Goal: Task Accomplishment & Management: Complete application form

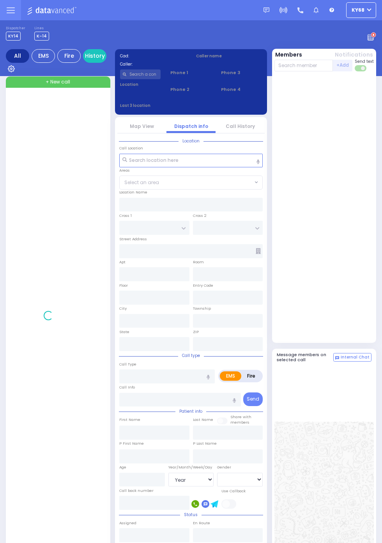
select select "Year"
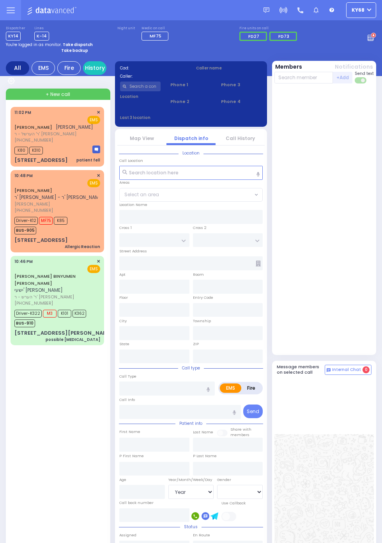
click at [14, 317] on span "Driver-K322" at bounding box center [27, 314] width 27 height 8
select select
type input "possible [MEDICAL_DATA]"
radio input "true"
type input "YESHAYA BINYUMEN"
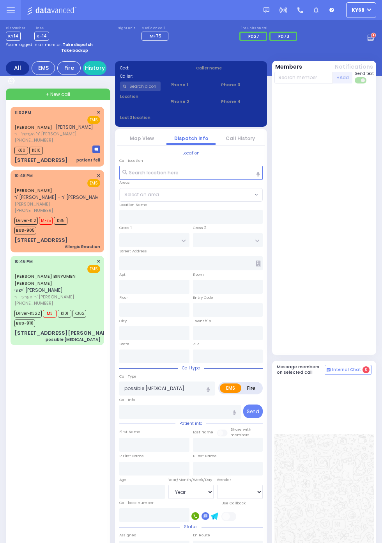
type input "SPILLMAN"
type input "Alexander"
type input "Schwartz"
type input "78"
select select "Year"
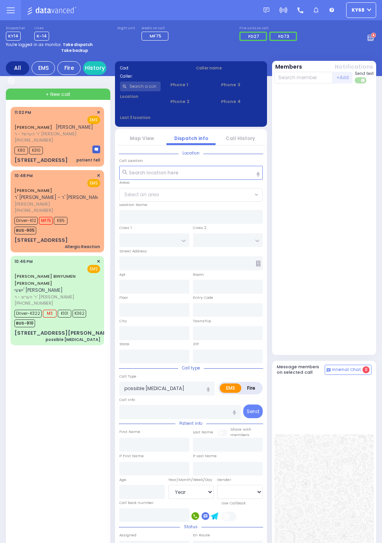
select select "[DEMOGRAPHIC_DATA]"
type input "22:46"
type input "22:48"
type input "22:55"
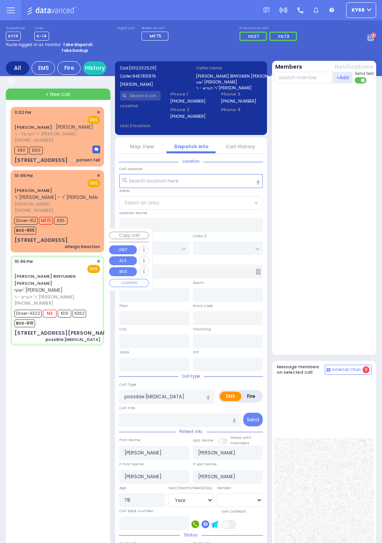
type input "PRAG BLVD"
type input "2 YOEL KLEIN BLVD"
type input "202"
type input "Monroe"
type input "[US_STATE]"
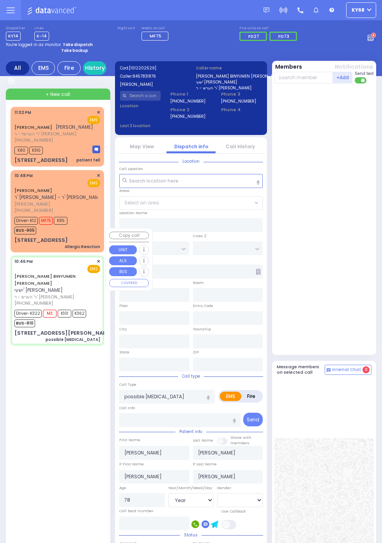
type input "10950"
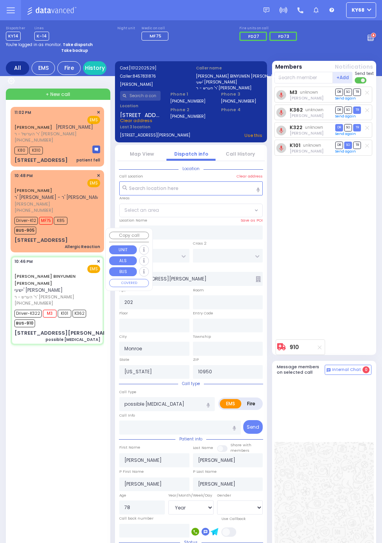
select select "SECTION 6"
click at [356, 302] on div "M3 unknown Chananya Indig DR SO TR Sending text" at bounding box center [324, 211] width 101 height 249
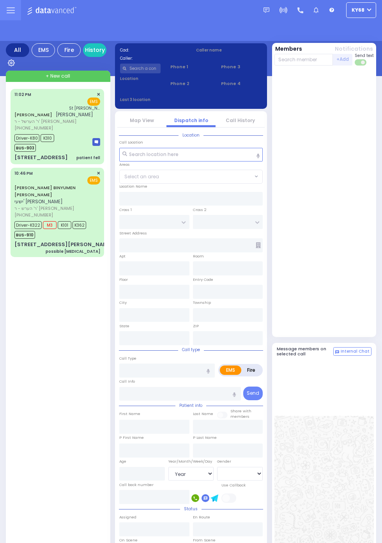
select select "Year"
select select "[DEMOGRAPHIC_DATA]"
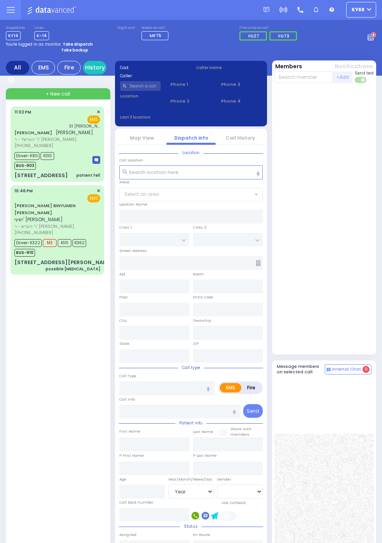
scroll to position [22, 0]
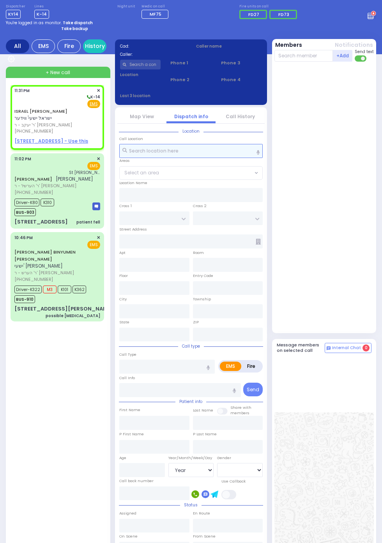
select select
radio input "true"
type input "ISRAEL YESHAYA"
type input "WIEDER"
select select
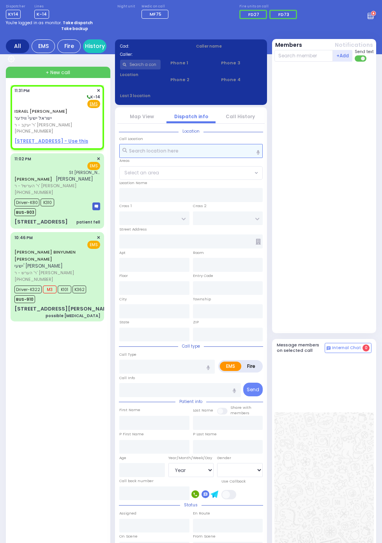
select select
type input "23:31"
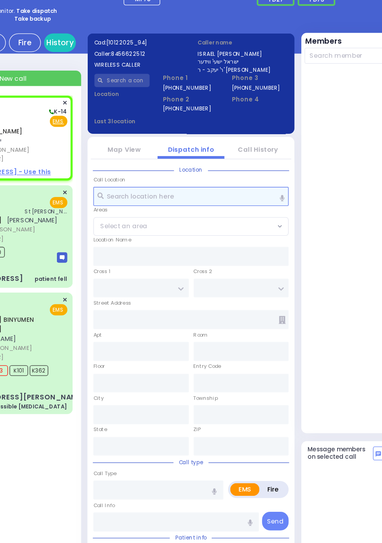
select select
radio input "true"
select select
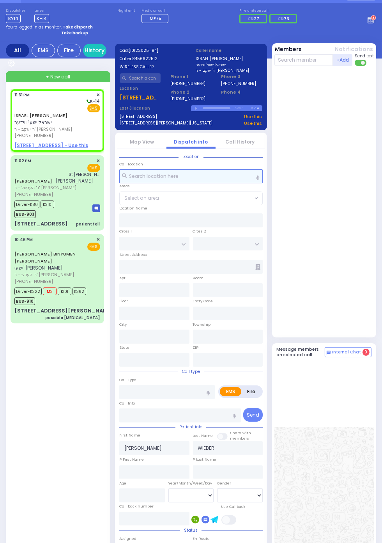
scroll to position [0, 0]
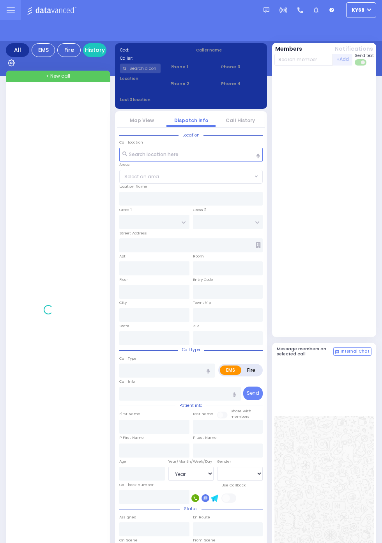
select select "Year"
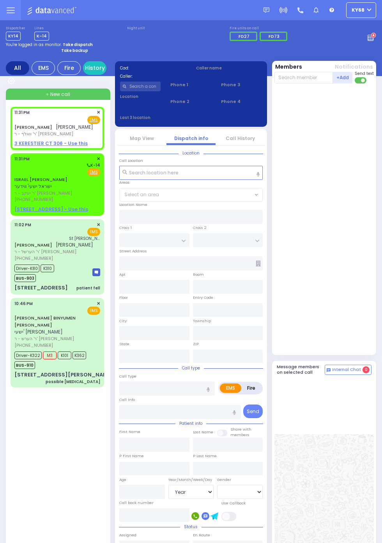
select select
radio input "true"
type input "SHLOME JOEL"
type input "GOLDSTEIN"
select select
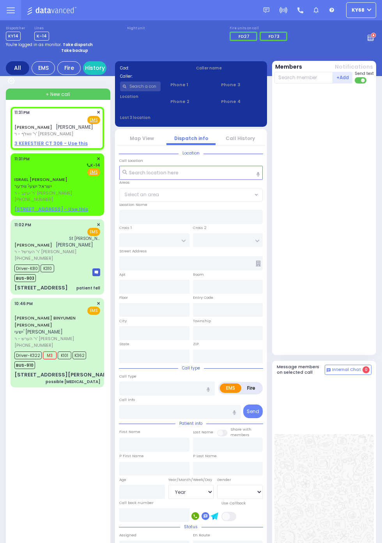
type input "23:31"
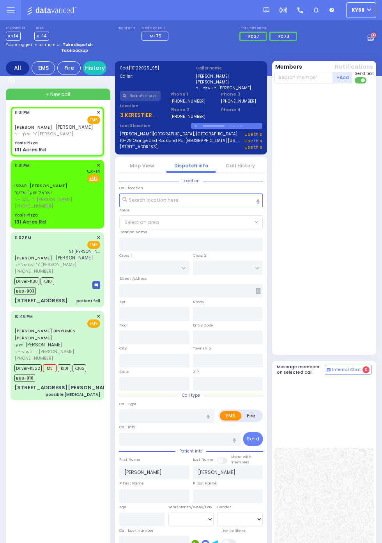
select select
radio input "true"
select select
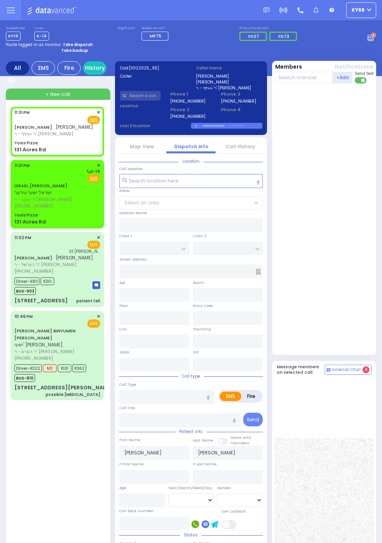
type input "Yosis Pizza"
type input "ISRAEL ZUPNICK DR"
type input "AMSTERDAM WAY"
type input "131 Acres Rd"
type input "Kiryas Joel"
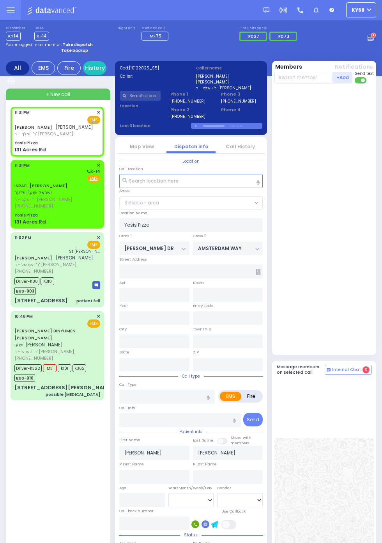
type input "New York"
type input "10950"
select select "SECTION 4"
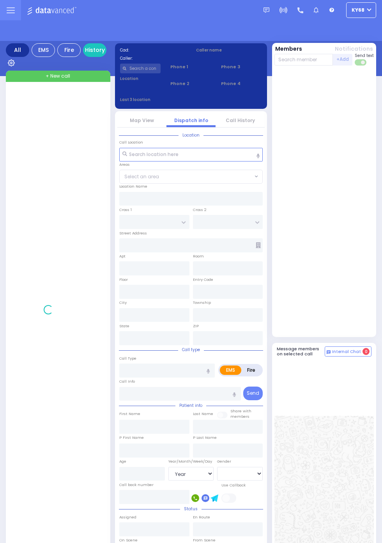
select select "Year"
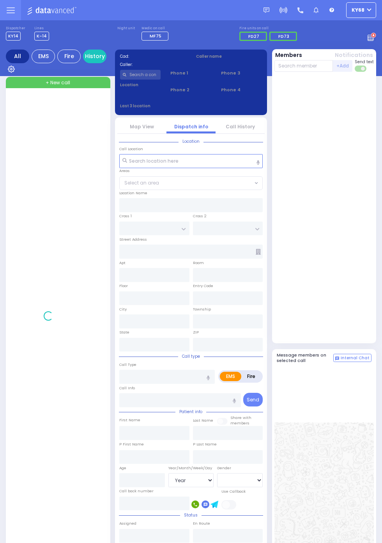
select select "Year"
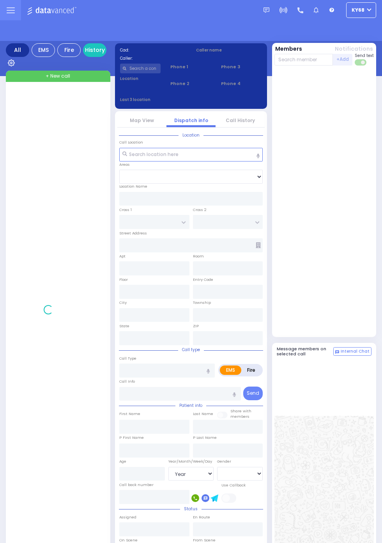
select select "Year"
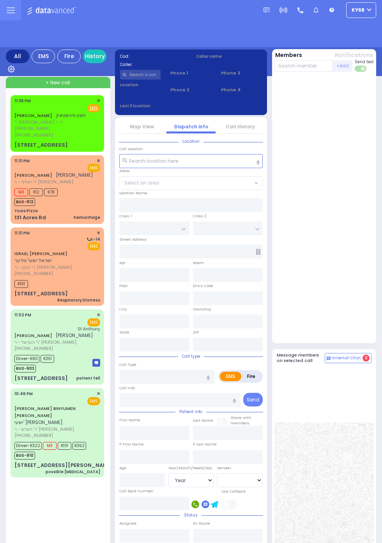
click at [14, 120] on span "ר' [PERSON_NAME]' - ר' [PERSON_NAME]" at bounding box center [55, 125] width 83 height 13
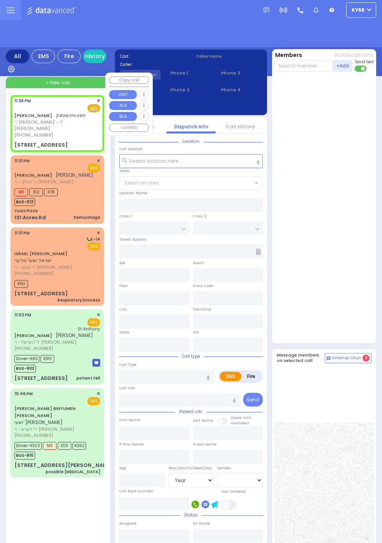
select select
radio input "true"
type input "[PERSON_NAME]"
type input "WEINSTOCK"
select select
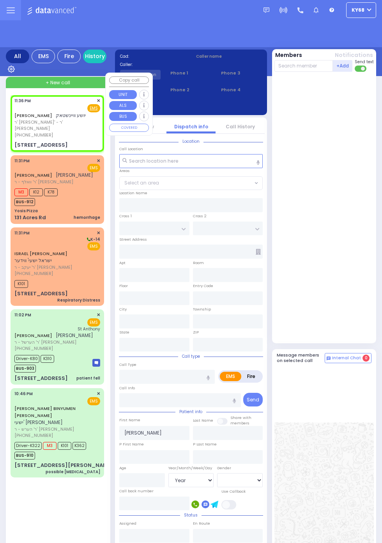
type input "23:36"
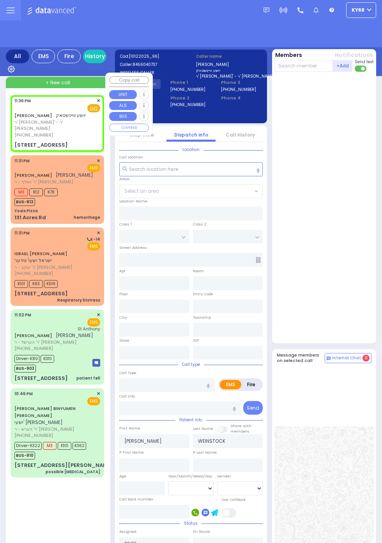
type input "CARTER LN"
type input "KOSNITZ RD"
type input "17 ZENTA RD"
type input "201"
type input "Kiryas Joel"
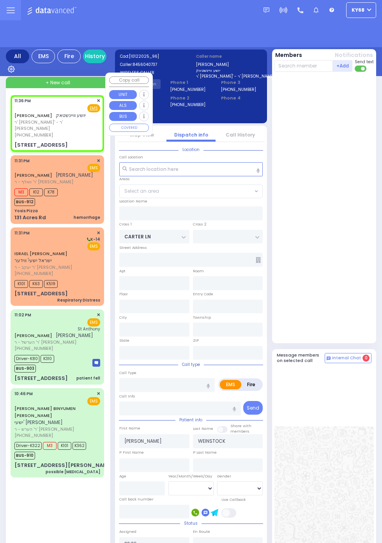
type input "[US_STATE]"
type input "10950"
select select "SECTION 2"
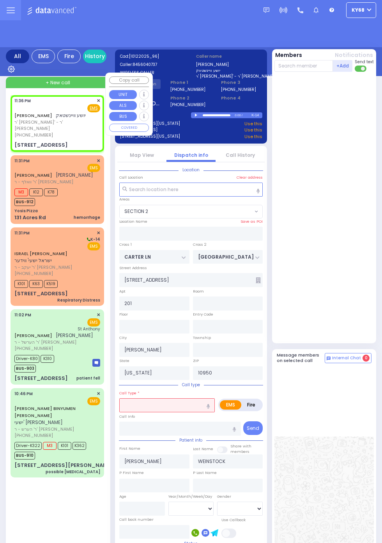
click at [358, 312] on div at bounding box center [324, 207] width 101 height 265
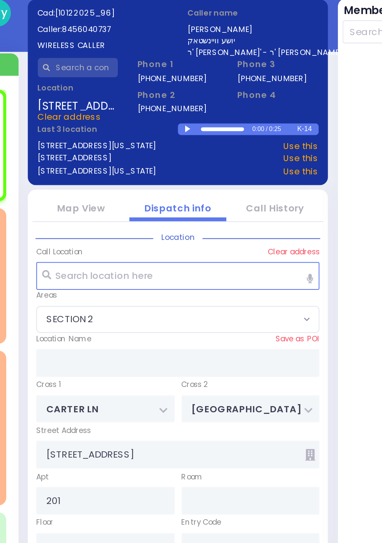
click at [197, 116] on div at bounding box center [197, 115] width 4 height 4
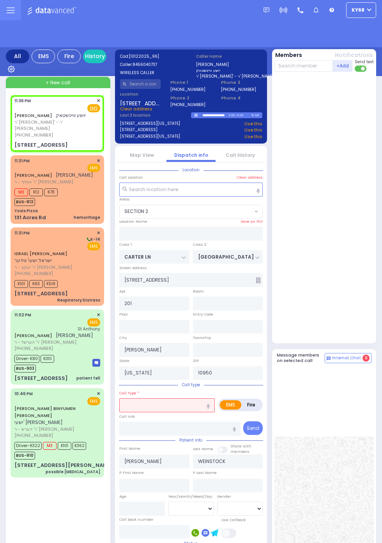
scroll to position [0, 0]
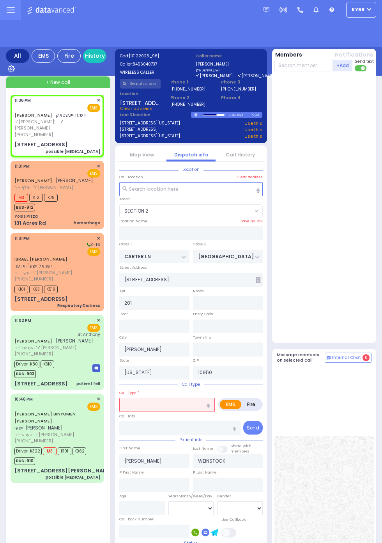
select select
type input "possible [MEDICAL_DATA]"
radio input "true"
select select
select select "SECTION 2"
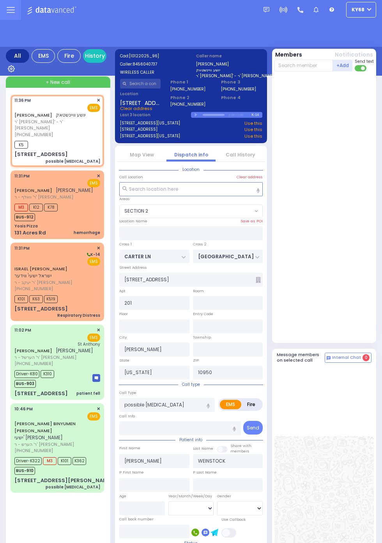
select select
radio input "true"
select select
type input "23:37"
select select "SECTION 2"
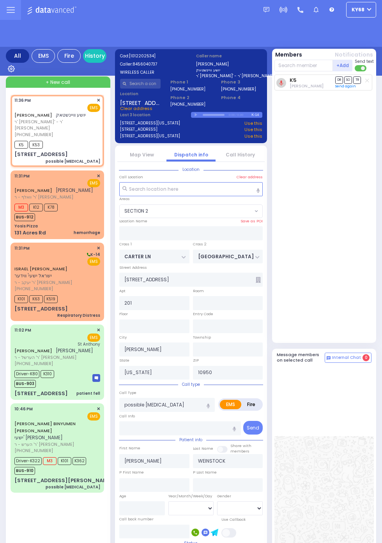
select select
radio input "true"
select select
select select "SECTION 2"
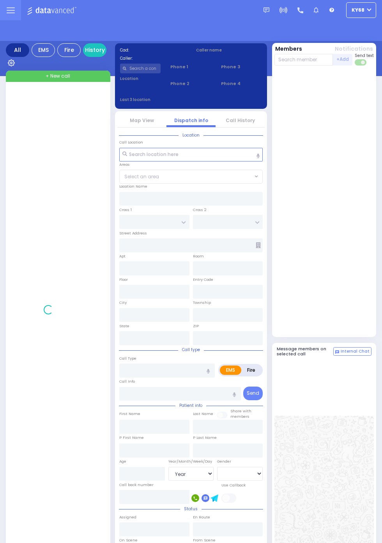
select select "Year"
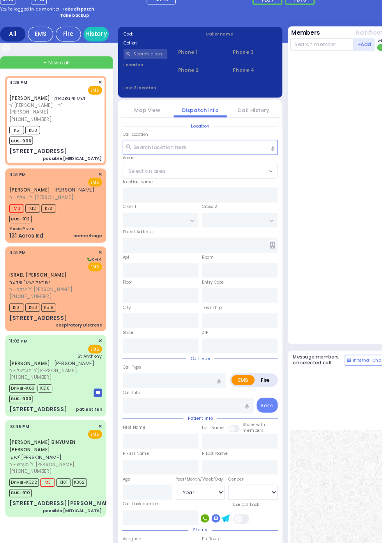
select select
type input "possible [MEDICAL_DATA]"
radio input "true"
type input "[PERSON_NAME]"
type input "WEINSTOCK"
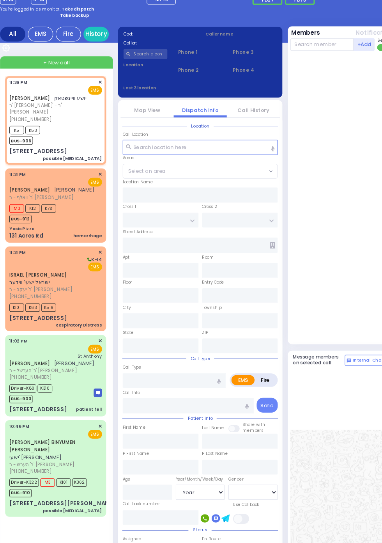
select select
type input "23:36"
type input "23:37"
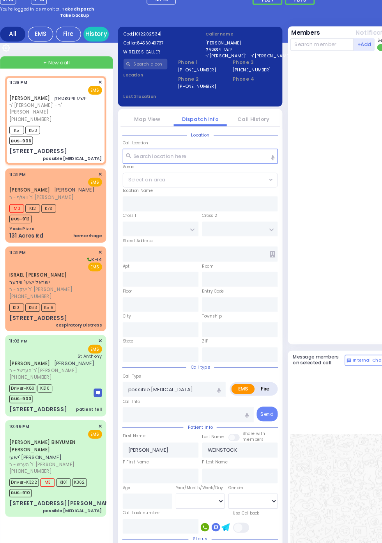
type input "CARTER LN"
type input "KOSNITZ RD"
type input "17 ZENTA RD"
type input "201"
type input "[PERSON_NAME]"
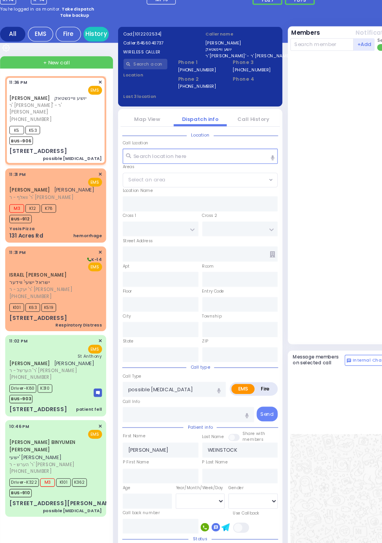
type input "[US_STATE]"
type input "10950"
select select "SECTION 2"
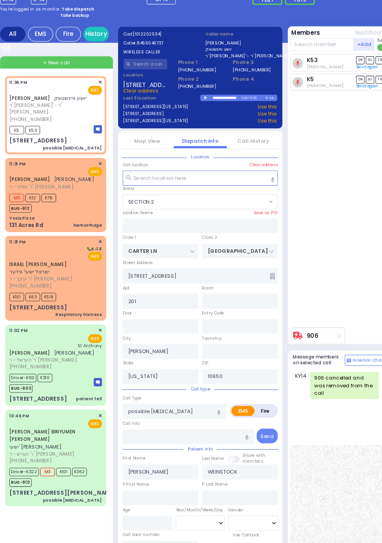
select select
radio input "true"
select select
select select "SECTION 2"
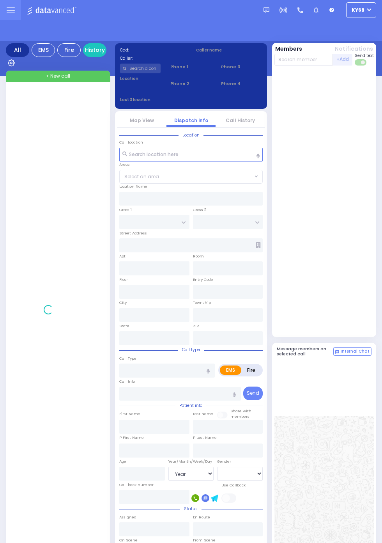
select select "Year"
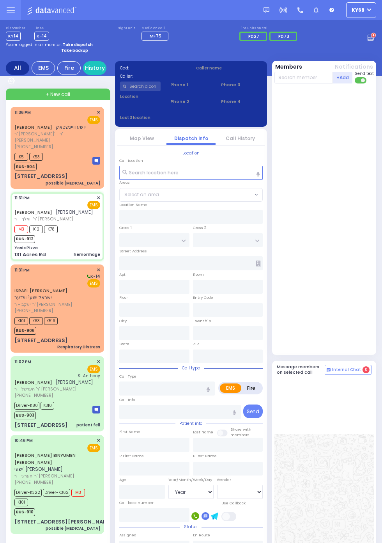
select select
type input "hemorrhage"
radio input "true"
type input "SHLOME JOEL"
type input "GOLDSTEIN"
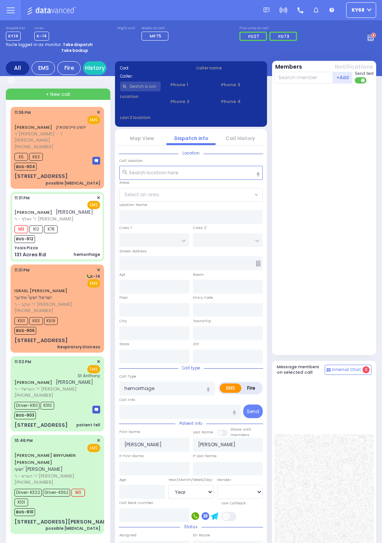
type input "Unknown"
select select "Year"
type input "23:31"
type input "23:35"
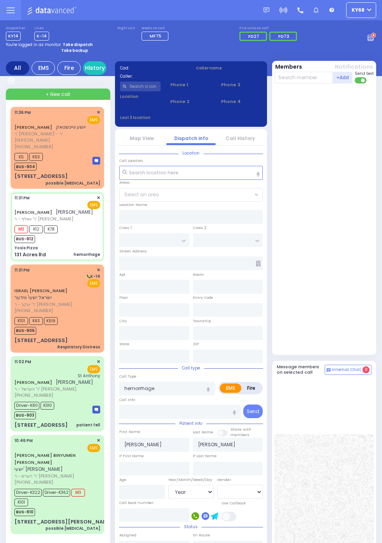
type input "23:46"
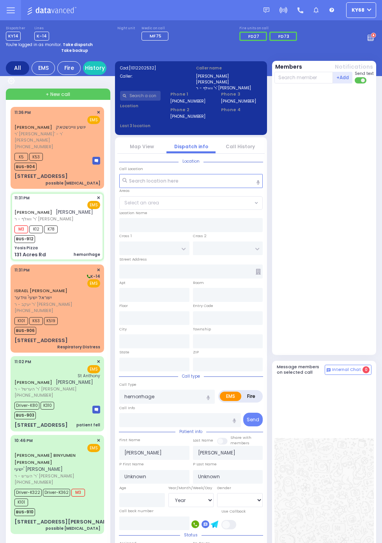
type input "Yosis Pizza"
type input "ISRAEL ZUPNICK DR"
type input "AMSTERDAM WAY"
type input "131 Acres Rd"
type input "Kiryas Joel"
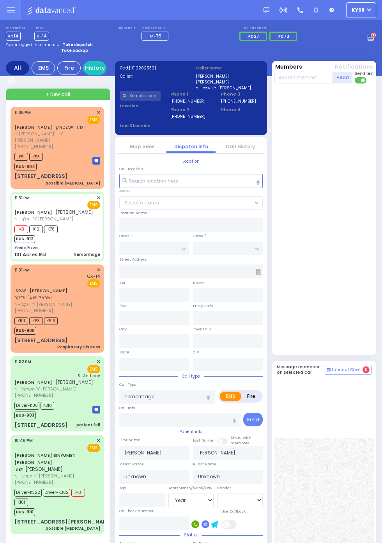
type input "[US_STATE]"
type input "10950"
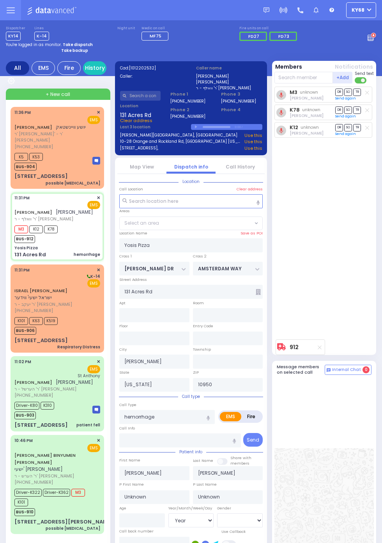
select select "SECTION 4"
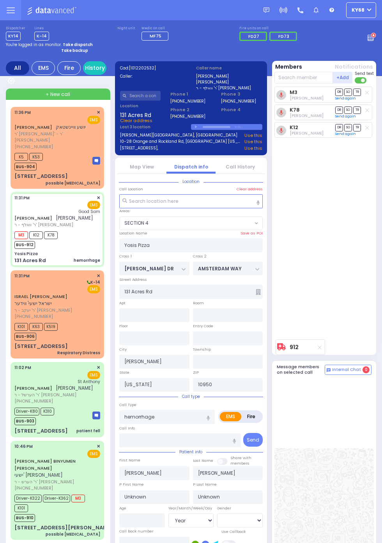
select select
radio input "true"
select select "Year"
type input "Good Samaritan Hospital"
select select "SECTION 4"
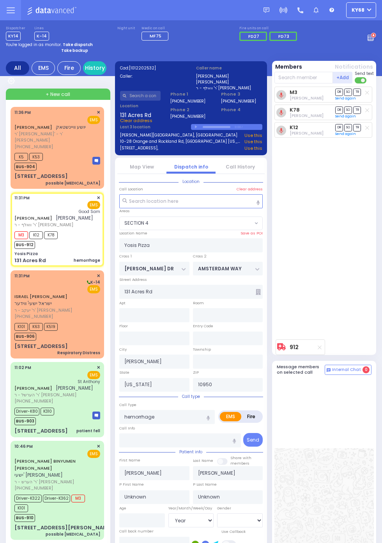
select select
radio input "true"
select select "Year"
select select "SECTION 4"
select select
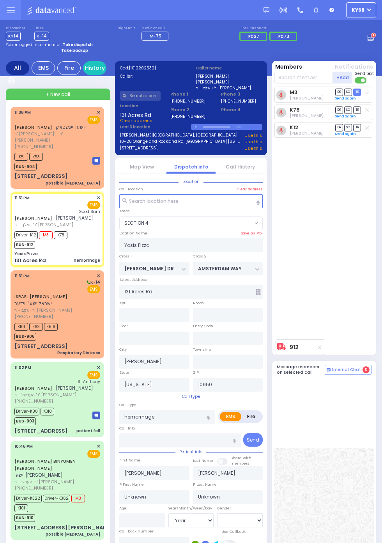
radio input "true"
select select "Year"
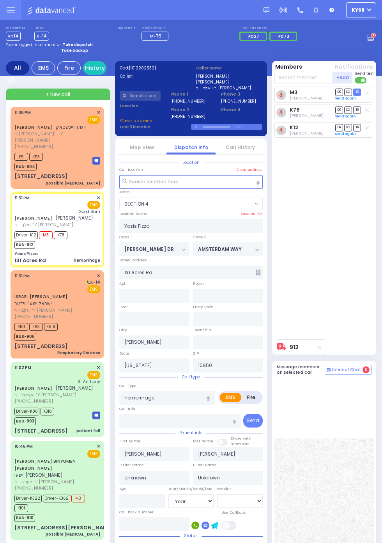
select select "SECTION 4"
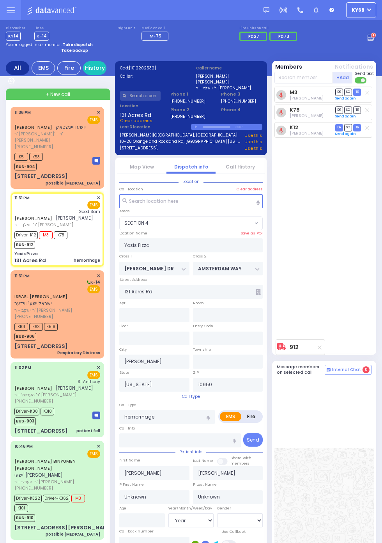
select select
radio input "true"
select select "Year"
select select "SECTION 4"
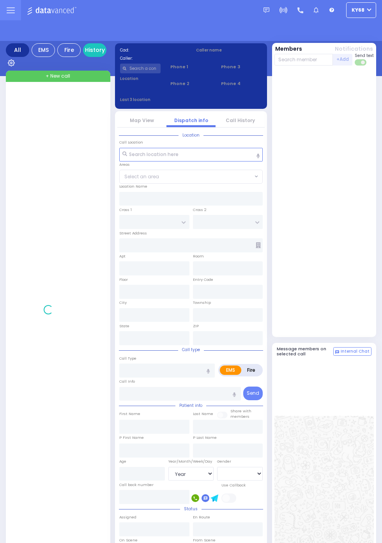
select select "Year"
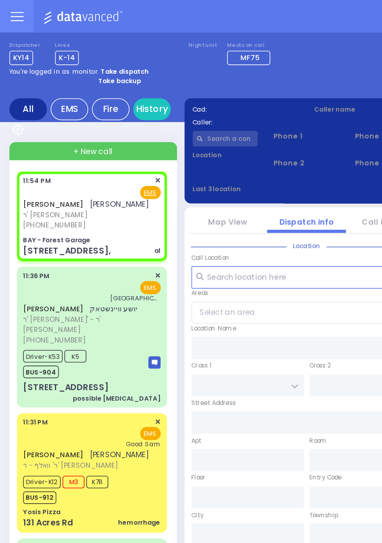
select select
type input "al"
radio input "true"
type input "MORDCHE"
type input "WINKLER"
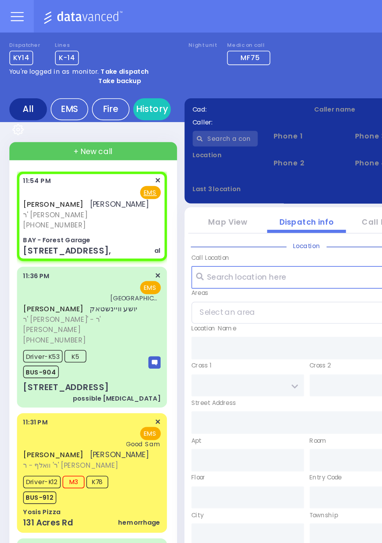
select select
type input "23:54"
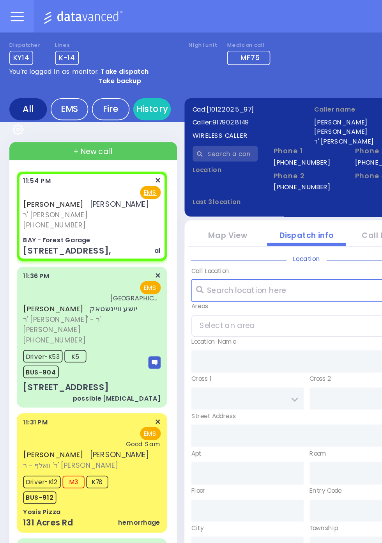
type input "BAY - Forest Garage"
type input "SANZ COURT"
type input "HAYES COURT"
type input "[STREET_ADDRESS],"
type input "Monroe"
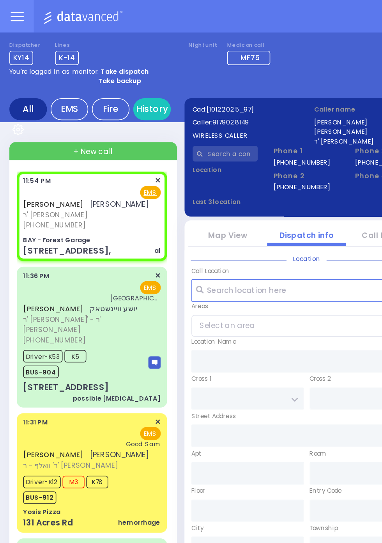
type input "[US_STATE]"
type input "10950"
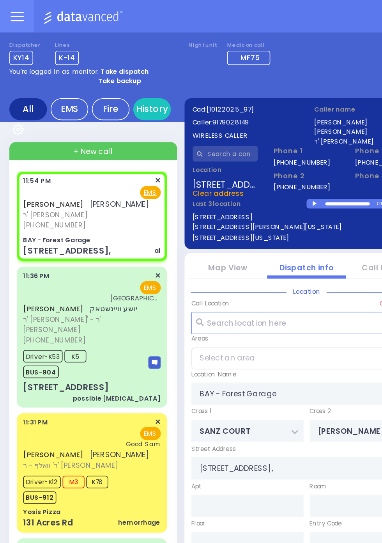
select select "SECTION 2"
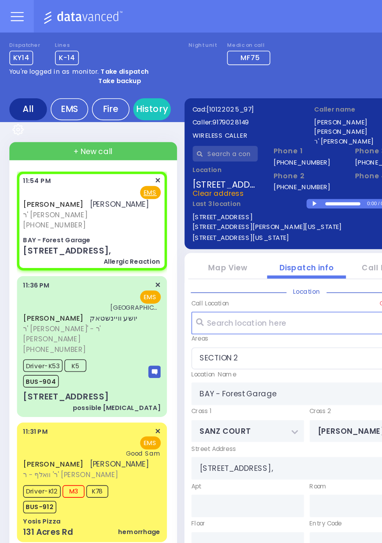
select select
type input "Allergic Reaction"
radio input "true"
select select
select select "SECTION 2"
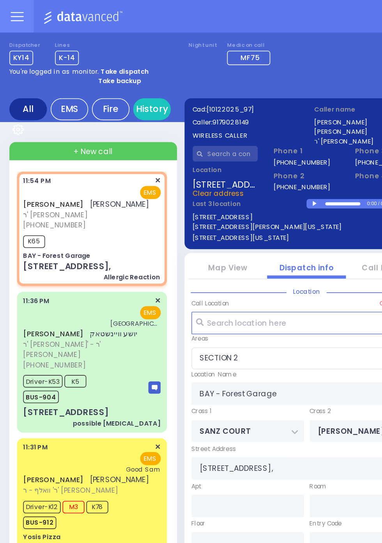
select select
radio input "true"
select select
type input "23:55"
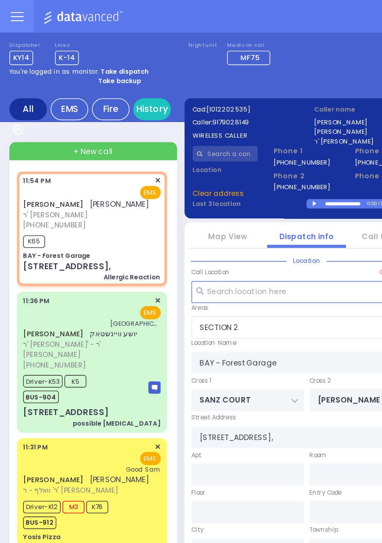
select select
radio input "true"
select select
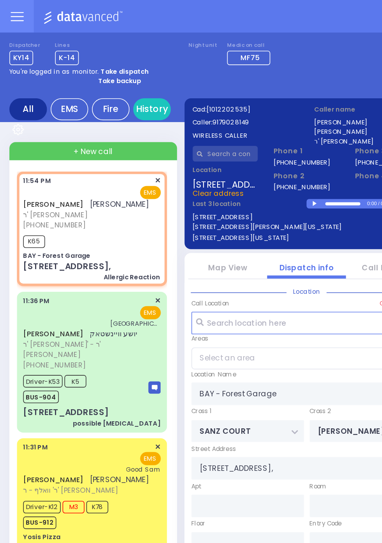
select select "SECTION 2"
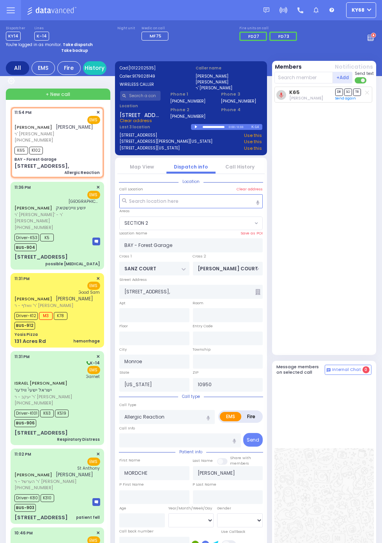
select select
radio input "true"
select select
select select "SECTION 2"
select select
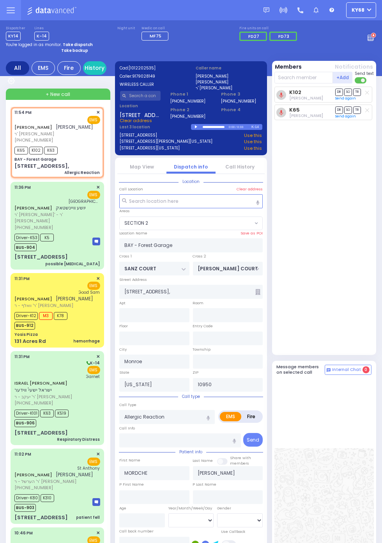
radio input "true"
select select
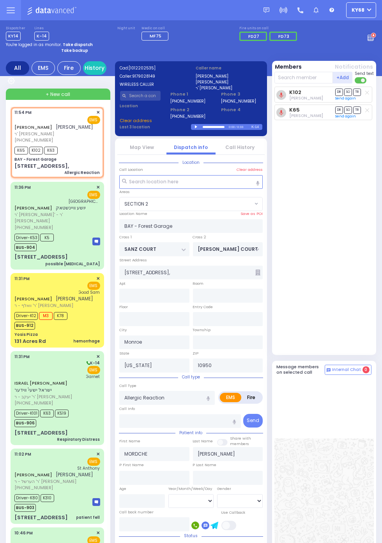
select select "SECTION 2"
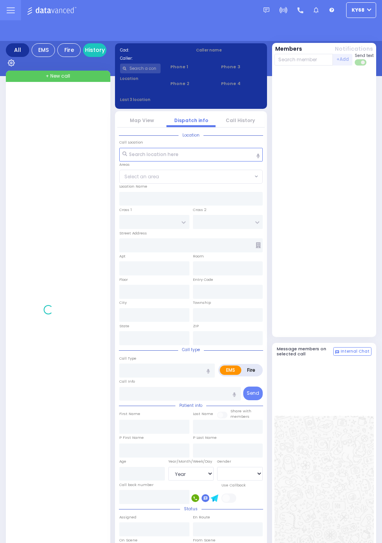
select select "Year"
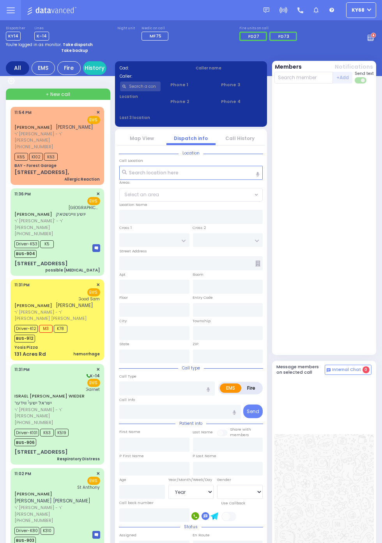
click at [376, 38] on circle at bounding box center [373, 35] width 5 height 5
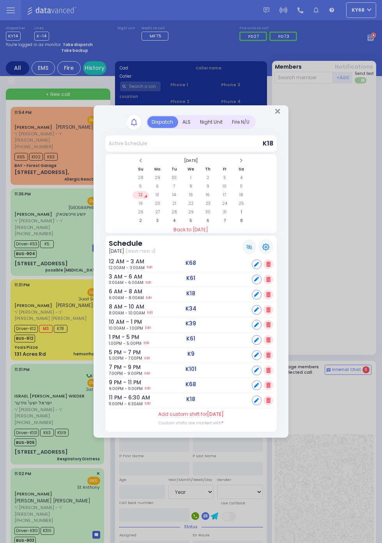
click at [184, 120] on div "ALS" at bounding box center [187, 122] width 18 height 12
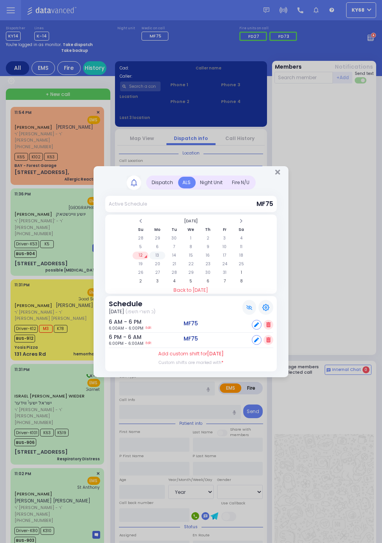
click at [165, 259] on td "13" at bounding box center [157, 255] width 16 height 8
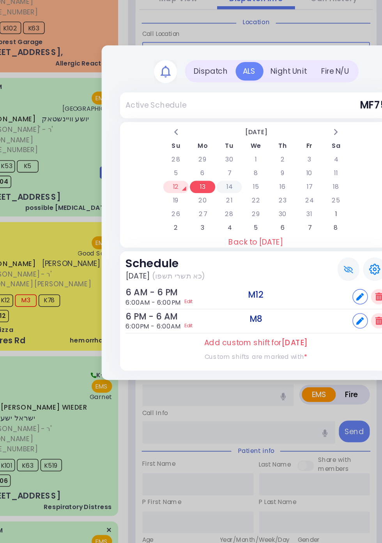
click at [173, 255] on td "14" at bounding box center [174, 255] width 16 height 8
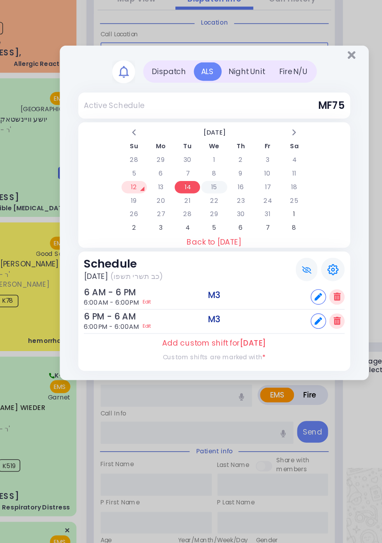
click at [199, 259] on td "15" at bounding box center [191, 255] width 16 height 8
click at [182, 259] on td "14" at bounding box center [174, 255] width 16 height 8
click at [158, 254] on td "13" at bounding box center [157, 255] width 16 height 8
click at [172, 254] on td "14" at bounding box center [174, 255] width 16 height 8
click at [199, 259] on td "15" at bounding box center [191, 255] width 16 height 8
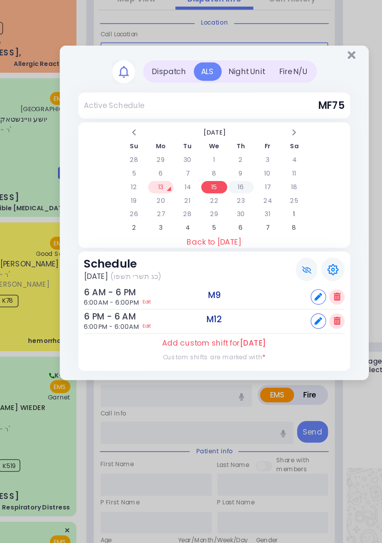
click at [209, 253] on td "16" at bounding box center [208, 255] width 16 height 8
click at [233, 259] on td "17" at bounding box center [225, 255] width 16 height 8
click at [209, 253] on td "16" at bounding box center [208, 255] width 16 height 8
click at [199, 251] on td "8" at bounding box center [191, 247] width 16 height 8
click at [199, 259] on td "15" at bounding box center [191, 255] width 16 height 8
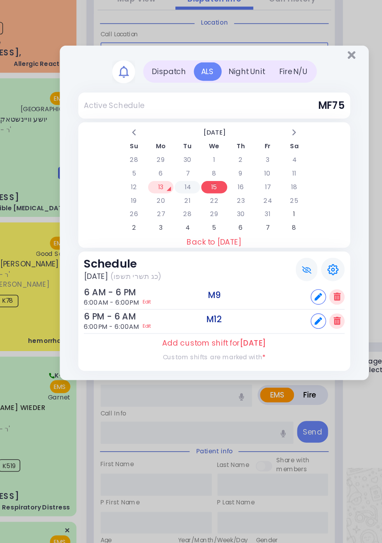
click at [182, 259] on td "14" at bounding box center [174, 255] width 16 height 8
click at [199, 259] on td "15" at bounding box center [191, 255] width 16 height 8
click at [208, 255] on td "16" at bounding box center [208, 255] width 16 height 8
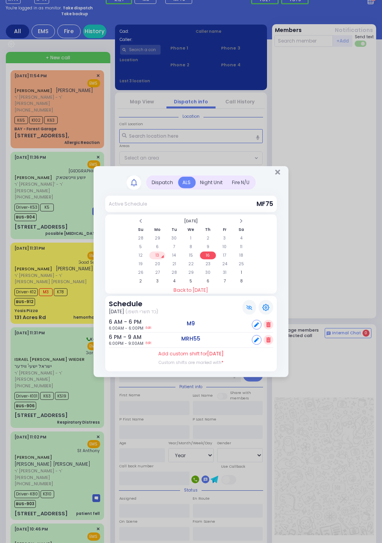
scroll to position [0, 0]
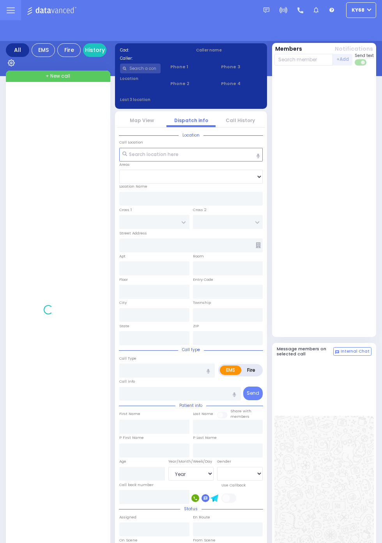
select select "Year"
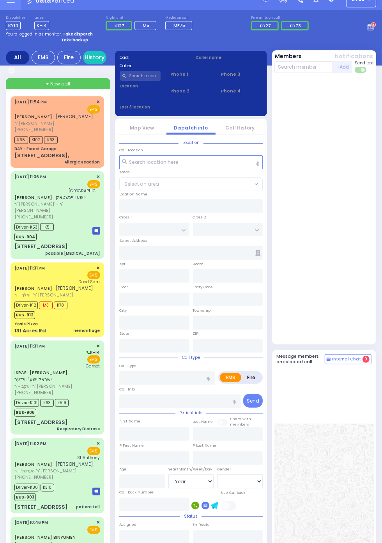
scroll to position [8, 0]
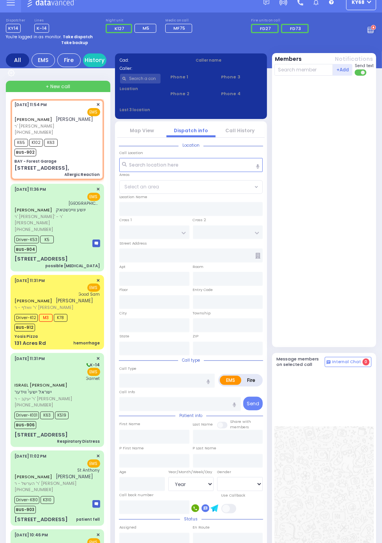
select select
type input "Allergic Reaction"
radio input "true"
type input "MORDCHE"
type input "[PERSON_NAME]"
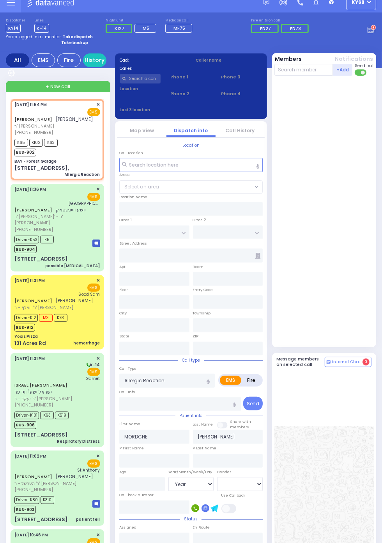
select select
type input "23:54"
type input "23:55"
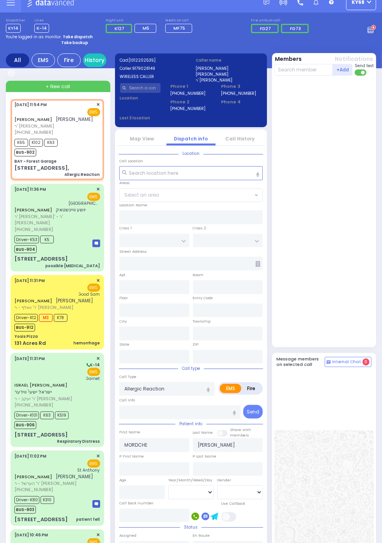
type input "BAY - Forest Garage"
type input "SANZ COURT"
type input "[PERSON_NAME] COURT"
type input "[STREET_ADDRESS],"
type input "Monroe"
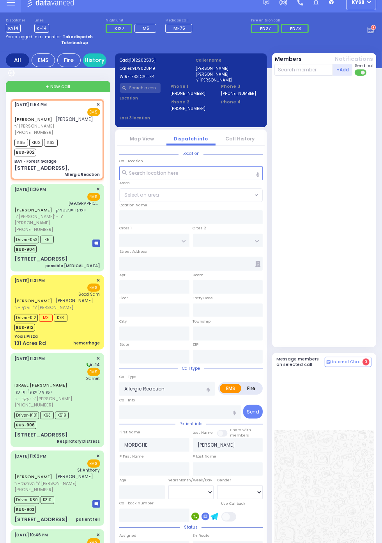
type input "[US_STATE]"
type input "10950"
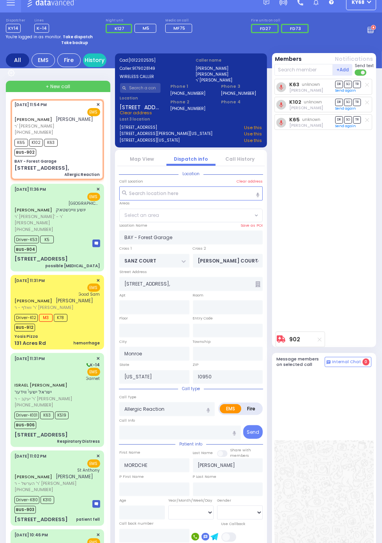
select select "SECTION 2"
select select
radio input "true"
select select
select select "SECTION 2"
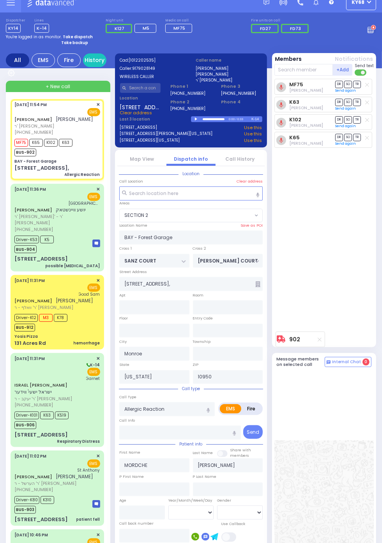
select select
radio input "true"
select select
type input "00:12"
select select "SECTION 2"
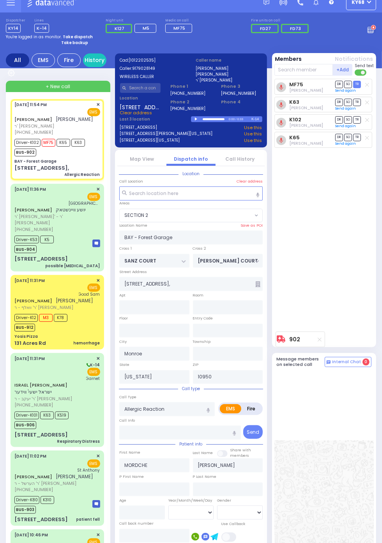
select select
radio input "true"
select select
select select "SECTION 2"
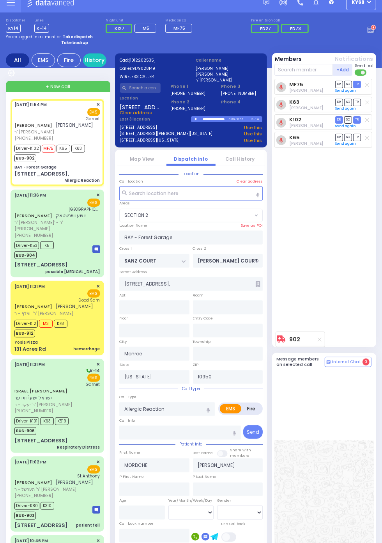
select select
radio input "true"
select select
type input "[GEOGRAPHIC_DATA]"
select select "SECTION 2"
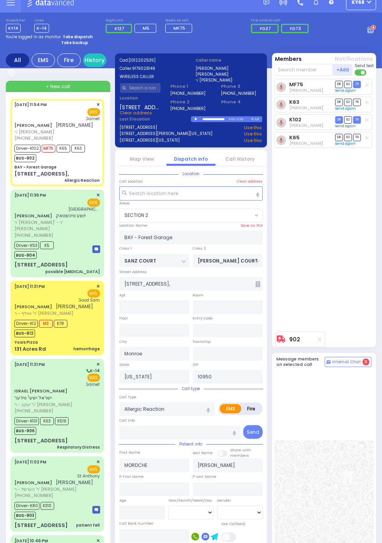
scroll to position [0, 0]
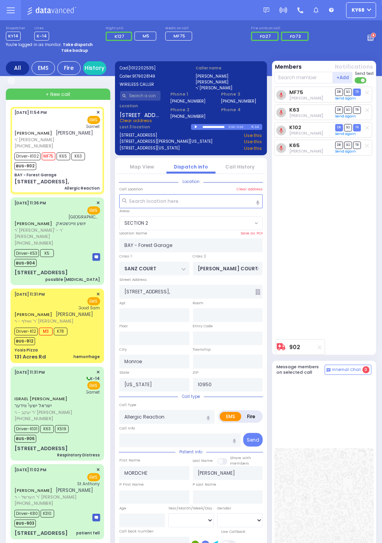
select select
radio input "true"
type input "Unknown"
select select "Year"
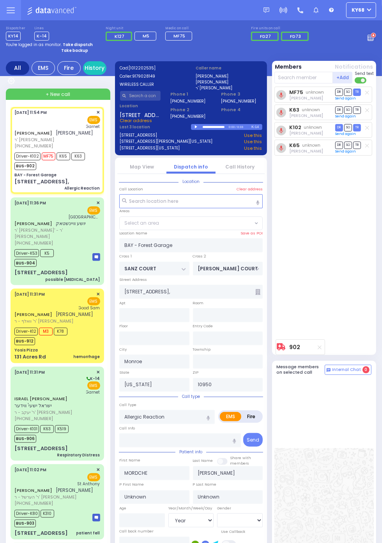
select select "SECTION 2"
select select
radio input "true"
select select "Year"
type input "23:56"
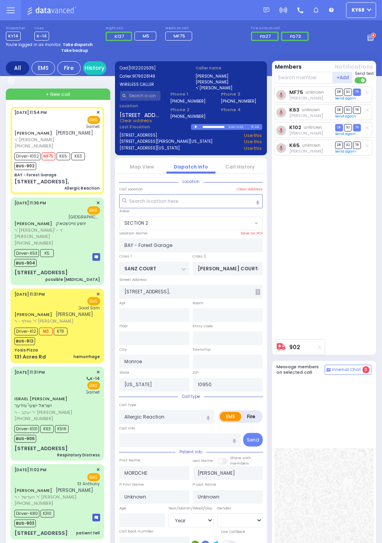
select select "SECTION 2"
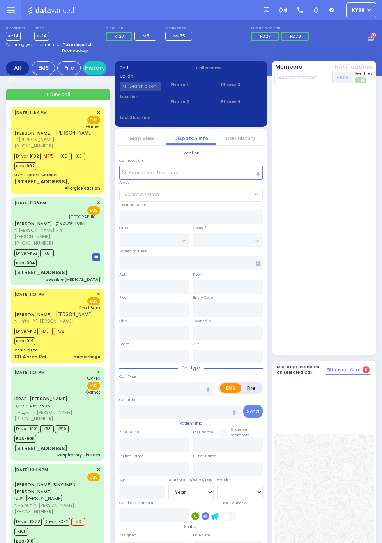
select select "Year"
click at [12, 168] on div "[PERSON_NAME] [PERSON_NAME] [PERSON_NAME]' [PERSON_NAME] [PHONE_NUMBER] [DATE] …" at bounding box center [57, 150] width 90 height 84
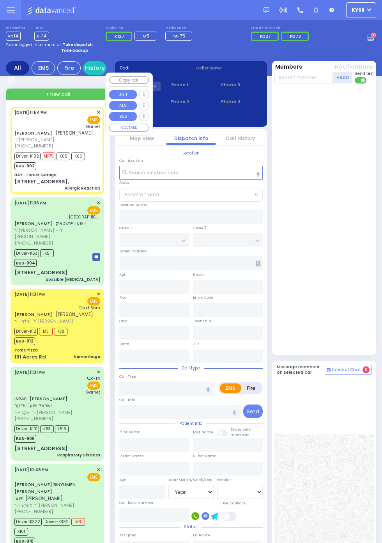
select select
type input "Allergic Reaction"
radio input "true"
type input "MORDCHE"
type input "[PERSON_NAME]"
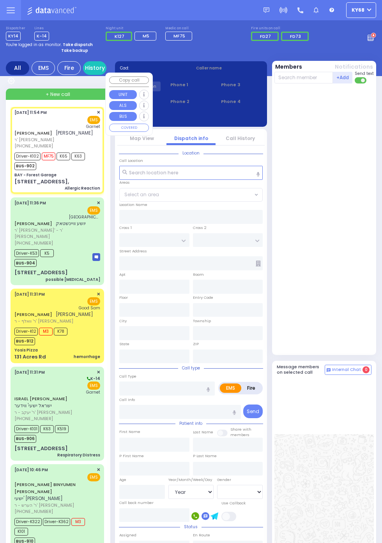
type input "Shaye"
type input "[PERSON_NAME]"
type input "21"
select select "Year"
select select "[DEMOGRAPHIC_DATA]"
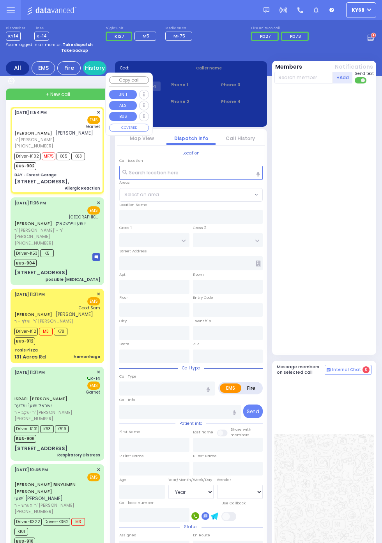
type input "23:54"
type input "23:55"
type input "23:56"
type input "00:12"
type input "[GEOGRAPHIC_DATA]"
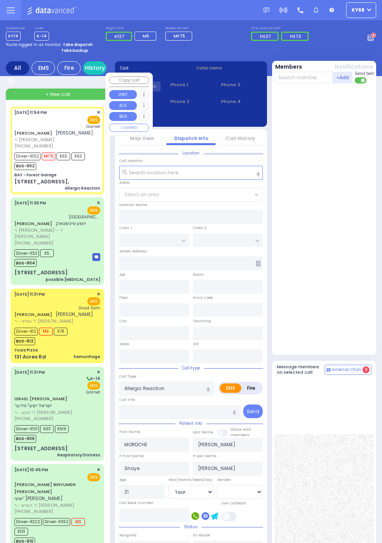
type input "BAY - Forest Garage"
type input "SANZ COURT"
type input "[PERSON_NAME] COURT"
type input "[STREET_ADDRESS],"
type input "Monroe"
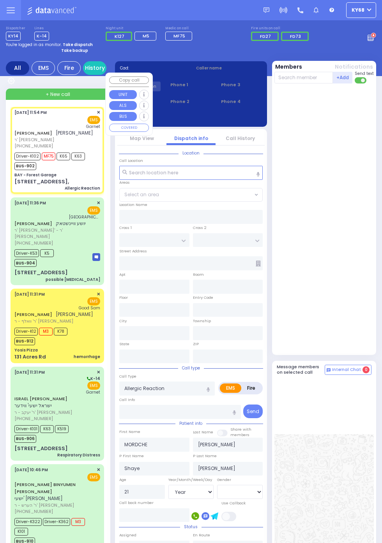
type input "[US_STATE]"
type input "10950"
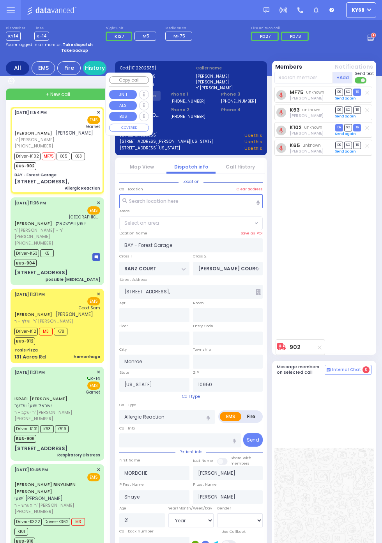
select select "SECTION 2"
click at [352, 252] on div "MF75 [PERSON_NAME] DR SO TR Sending text K63 DR" at bounding box center [324, 211] width 101 height 249
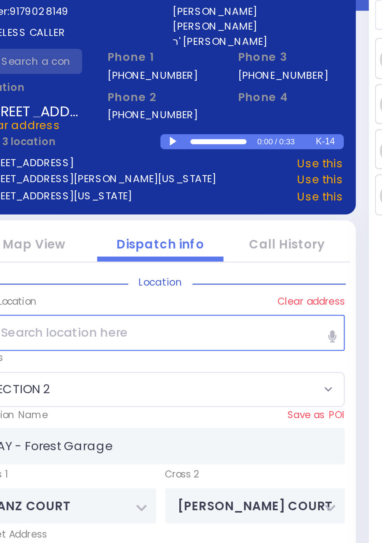
click at [199, 129] on div at bounding box center [197, 127] width 4 height 4
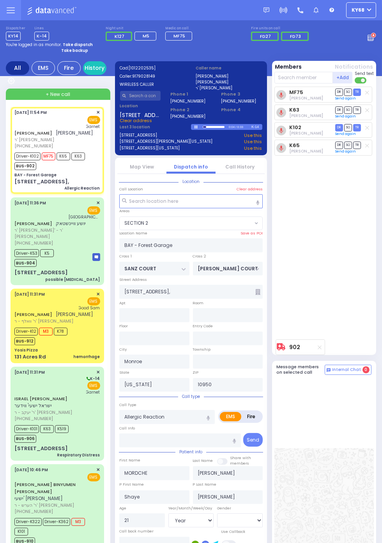
select select
radio input "true"
select select "Year"
select select "[DEMOGRAPHIC_DATA]"
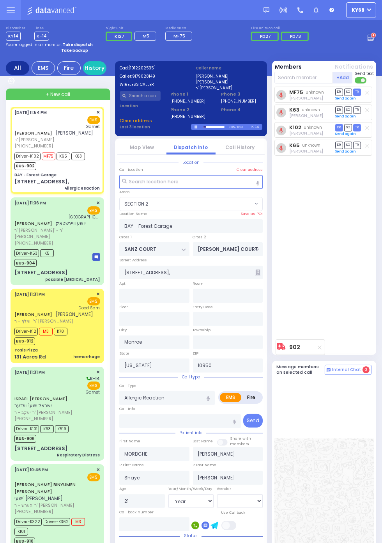
select select "SECTION 2"
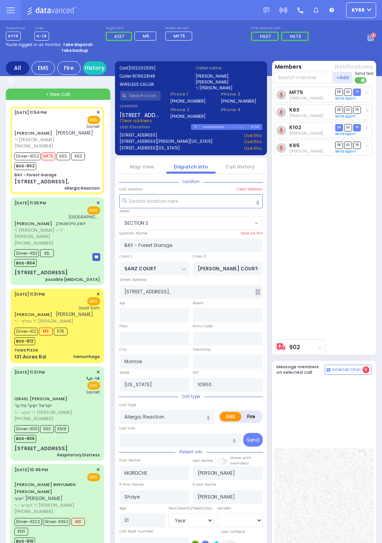
select select
radio input "true"
select select "Year"
select select "[DEMOGRAPHIC_DATA]"
select select "SECTION 2"
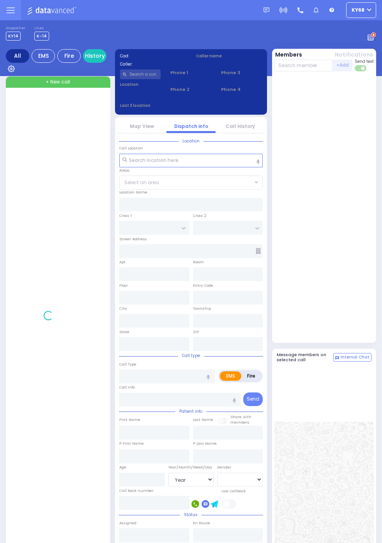
select select "Year"
select select "[DEMOGRAPHIC_DATA]"
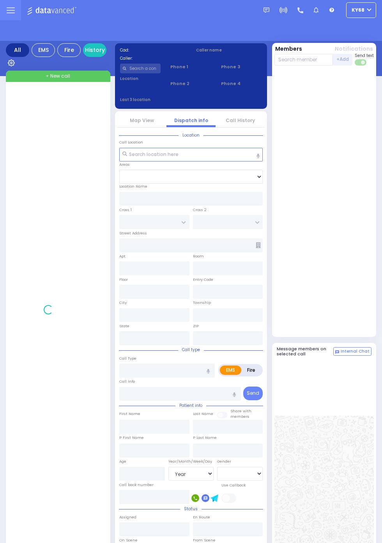
select select "Year"
select select "[DEMOGRAPHIC_DATA]"
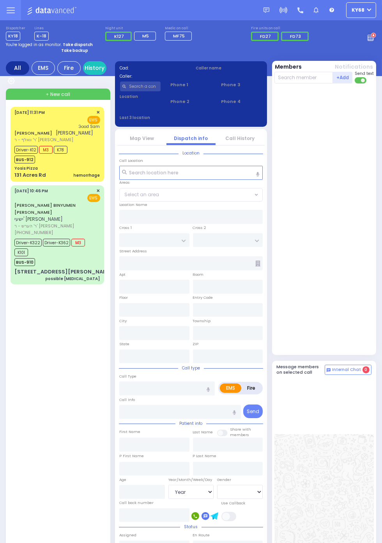
click at [14, 154] on span "Driver-K12" at bounding box center [25, 150] width 23 height 8
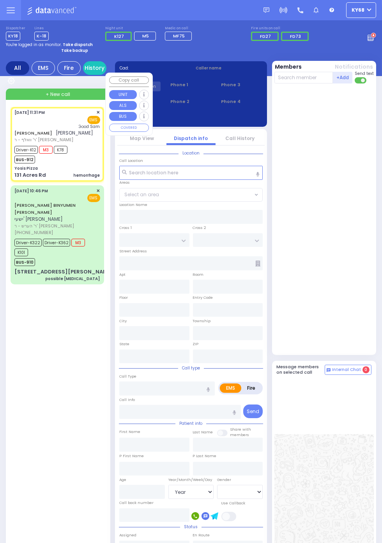
select select
type input "hemorrhage"
radio input "true"
type input "[PERSON_NAME]"
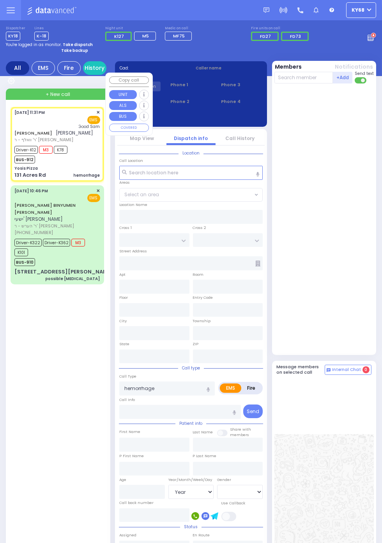
type input "Masha"
type input "[PERSON_NAME]"
type input "40"
select select "Year"
select select "[DEMOGRAPHIC_DATA]"
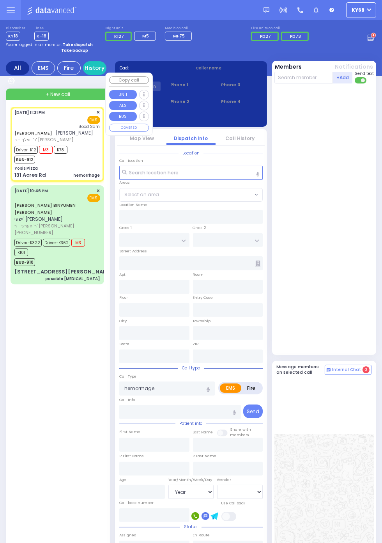
type input "23:31"
type input "23:35"
type input "23:38"
type input "23:46"
type input "[GEOGRAPHIC_DATA]"
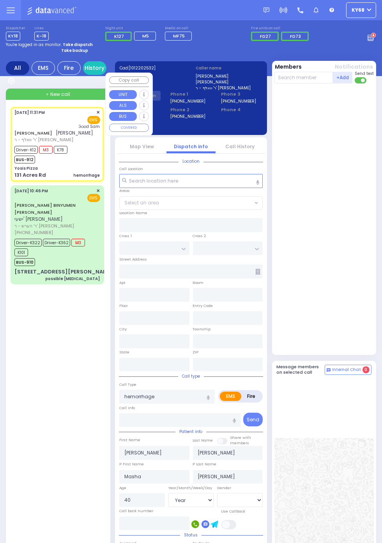
type input "Yosis Pizza"
type input "[PERSON_NAME] DR"
type input "AMSTERDAM WAY"
type input "131 Acres Rd"
type input "[PERSON_NAME]"
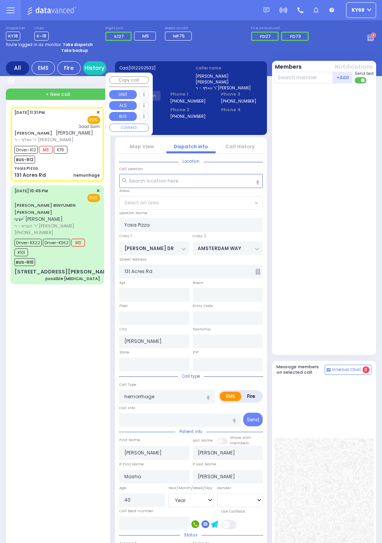
type input "[US_STATE]"
type input "10950"
select select "SECTION 4"
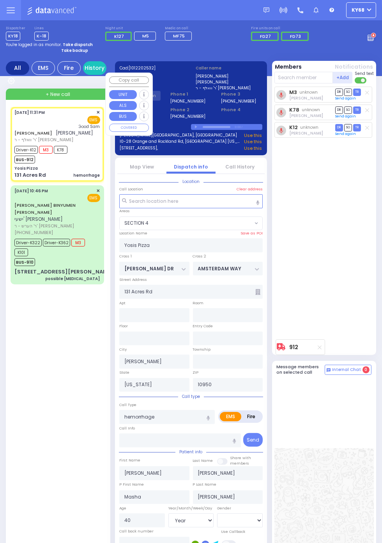
click at [358, 264] on div "M3 unknown [PERSON_NAME] DR SO TR Sending text" at bounding box center [324, 211] width 101 height 249
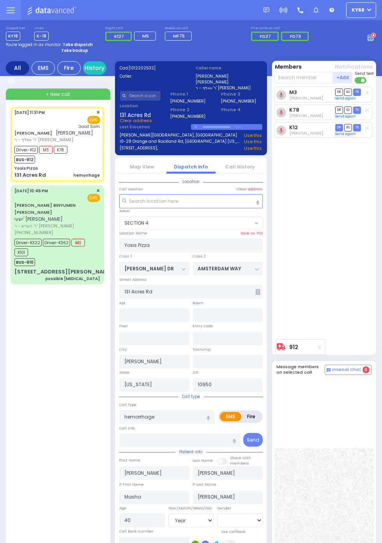
click at [154, 170] on link "Map View" at bounding box center [142, 166] width 24 height 7
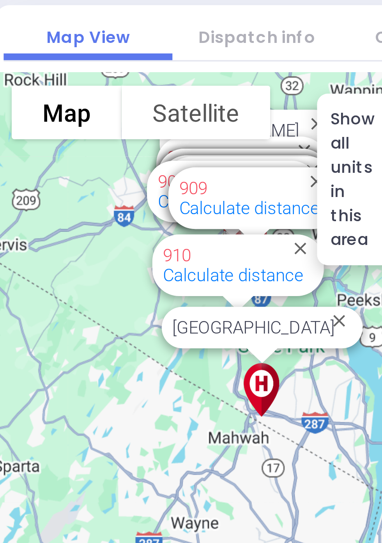
click at [196, 223] on img "912" at bounding box center [189, 229] width 18 height 16
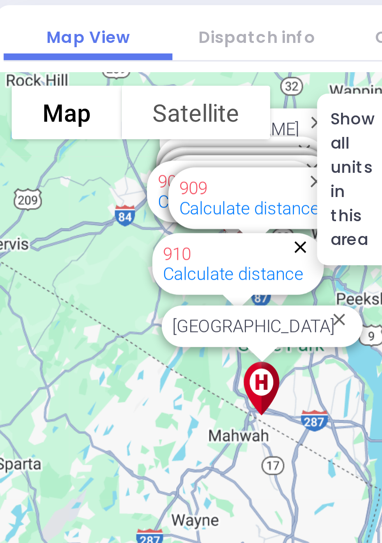
click at [203, 227] on button "Close" at bounding box center [203, 227] width 7 height 7
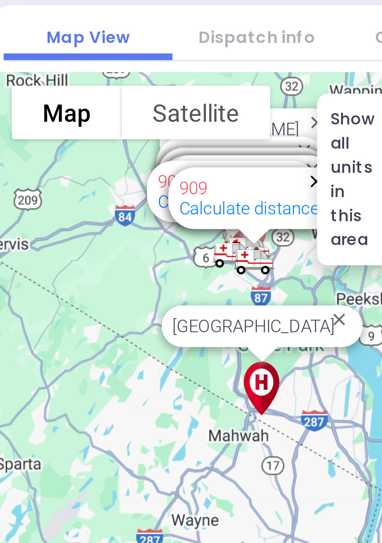
click at [207, 208] on button "Close" at bounding box center [208, 208] width 7 height 7
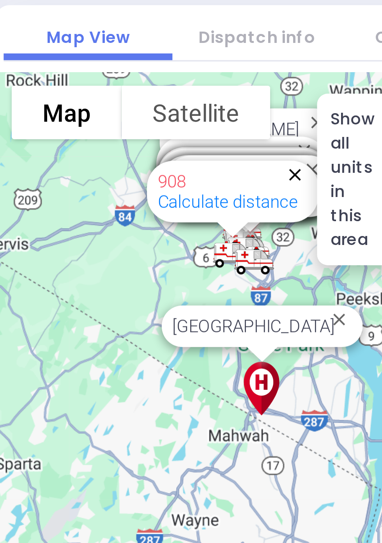
click at [201, 206] on button "Close" at bounding box center [201, 206] width 7 height 7
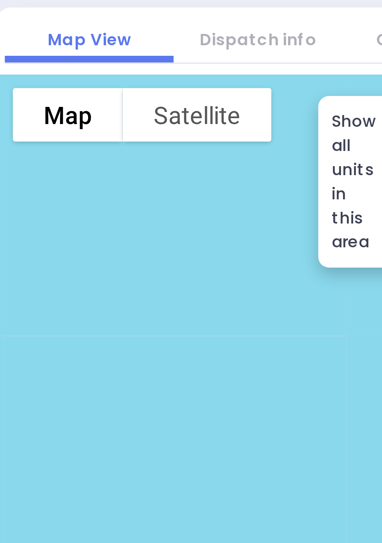
scroll to position [27, 0]
